Goal: Information Seeking & Learning: Learn about a topic

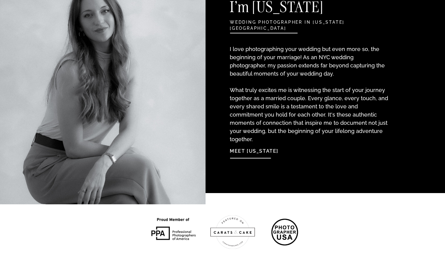
scroll to position [675, 0]
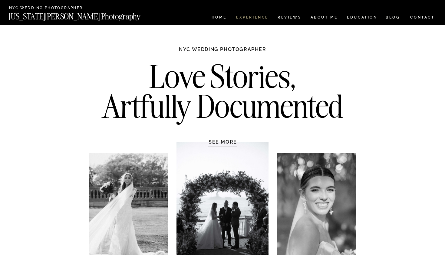
click at [256, 18] on nav "Experience" at bounding box center [252, 17] width 32 height 5
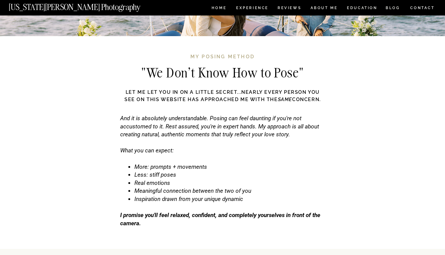
scroll to position [1838, 0]
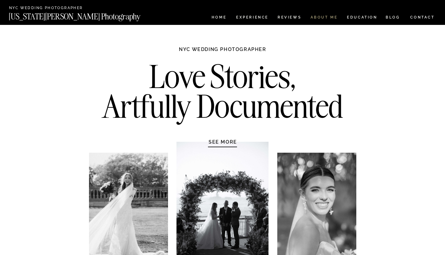
click at [319, 19] on nav "ABOUT ME" at bounding box center [325, 17] width 28 height 5
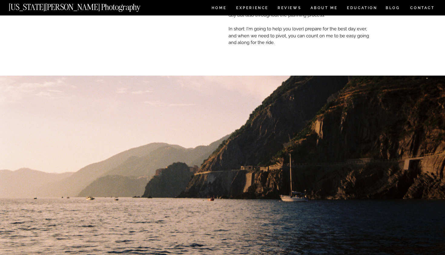
scroll to position [77, 0]
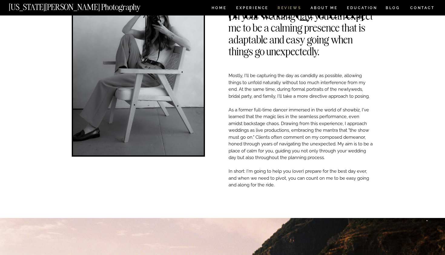
click at [293, 10] on nav "REVIEWS" at bounding box center [289, 8] width 23 height 5
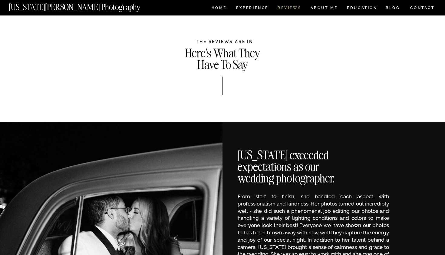
click at [285, 9] on nav "REVIEWS" at bounding box center [289, 8] width 23 height 5
click at [287, 10] on nav "REVIEWS" at bounding box center [289, 8] width 23 height 5
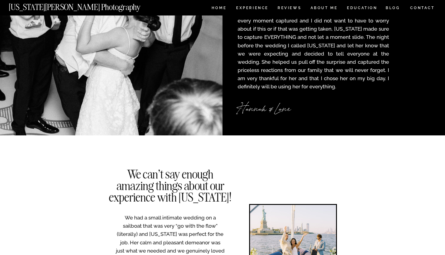
scroll to position [842, 0]
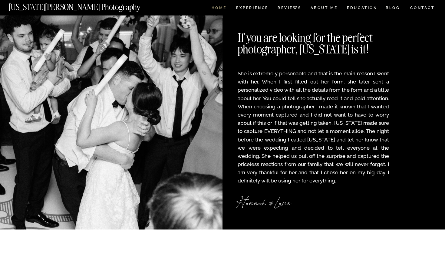
click at [224, 9] on nav "HOME" at bounding box center [219, 8] width 17 height 5
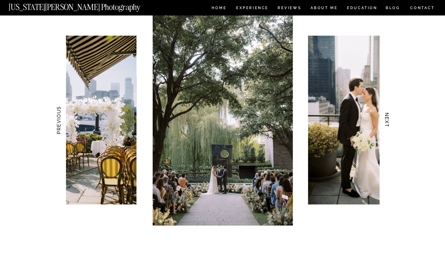
scroll to position [583, 0]
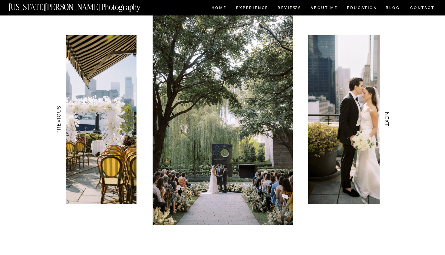
click at [386, 117] on h3 "NEXT" at bounding box center [387, 119] width 6 height 38
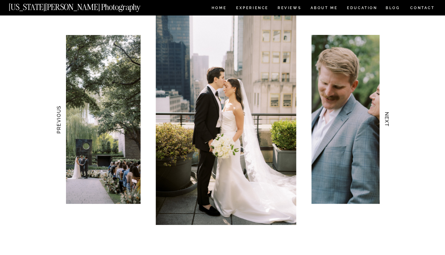
click at [386, 117] on h3 "NEXT" at bounding box center [387, 119] width 6 height 38
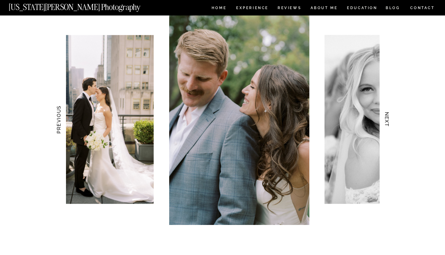
click at [386, 117] on h3 "NEXT" at bounding box center [387, 119] width 6 height 38
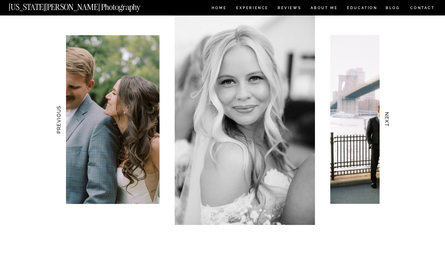
click at [386, 117] on h3 "NEXT" at bounding box center [387, 119] width 6 height 38
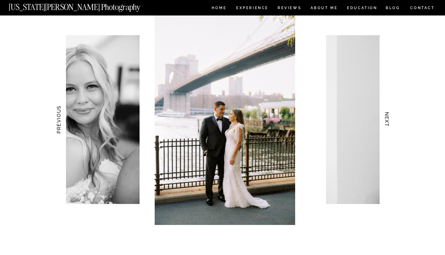
click at [386, 117] on h3 "NEXT" at bounding box center [387, 119] width 6 height 38
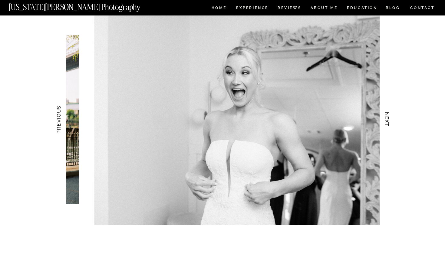
click at [386, 117] on h3 "NEXT" at bounding box center [387, 119] width 6 height 38
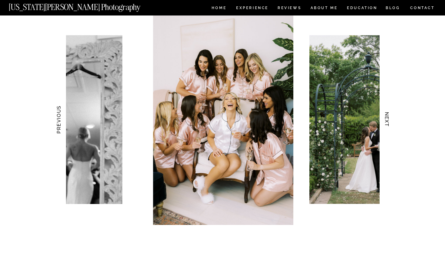
click at [386, 117] on h3 "NEXT" at bounding box center [387, 119] width 6 height 38
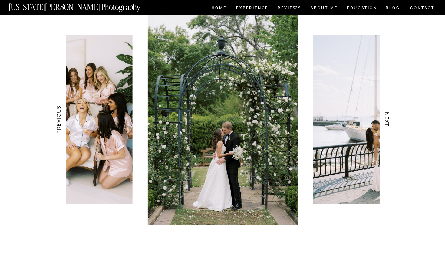
click at [386, 117] on h3 "NEXT" at bounding box center [387, 119] width 6 height 38
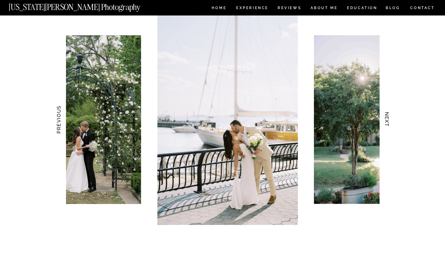
click at [386, 117] on h3 "NEXT" at bounding box center [387, 119] width 6 height 38
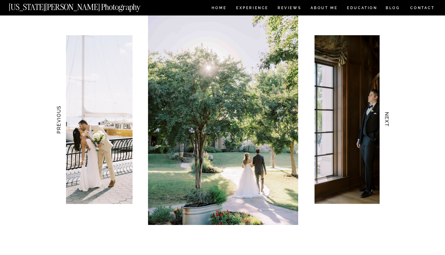
click at [386, 117] on h3 "NEXT" at bounding box center [387, 119] width 6 height 38
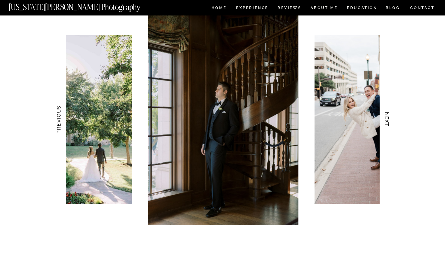
click at [386, 118] on h3 "NEXT" at bounding box center [387, 119] width 6 height 38
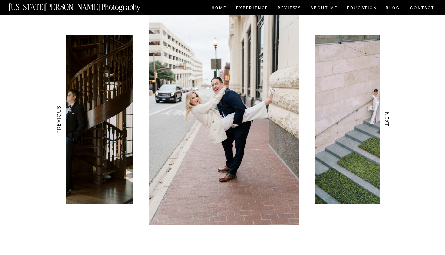
click at [386, 118] on h3 "NEXT" at bounding box center [387, 119] width 6 height 38
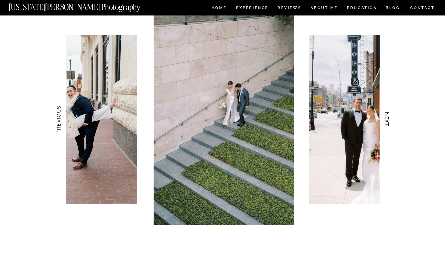
click at [386, 118] on h3 "NEXT" at bounding box center [387, 119] width 6 height 38
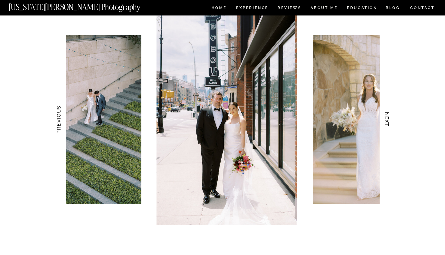
click at [386, 118] on h3 "NEXT" at bounding box center [387, 119] width 6 height 38
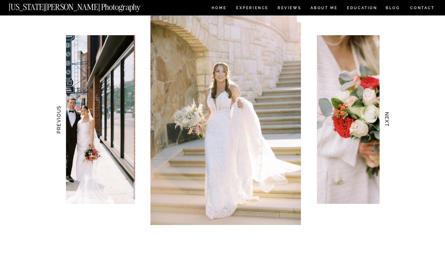
click at [387, 118] on h3 "NEXT" at bounding box center [387, 119] width 6 height 38
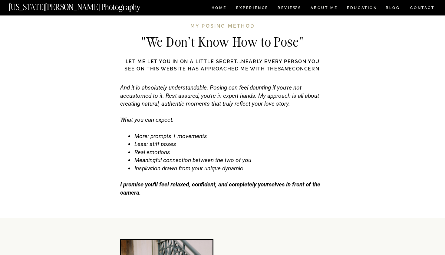
scroll to position [1871, 0]
